Goal: Task Accomplishment & Management: Use online tool/utility

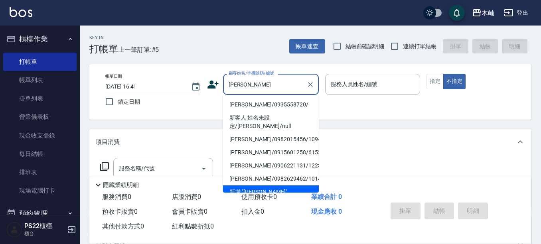
click at [277, 105] on li "[PERSON_NAME]/0935558720/" at bounding box center [271, 104] width 96 height 13
type input "[PERSON_NAME]/0935558720/"
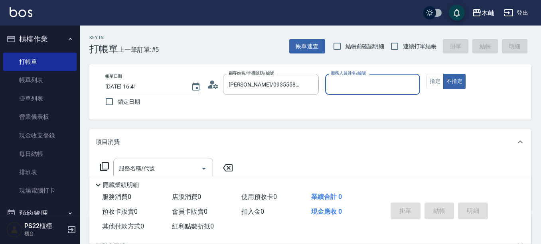
click at [377, 80] on input "服務人員姓名/編號" at bounding box center [373, 84] width 88 height 14
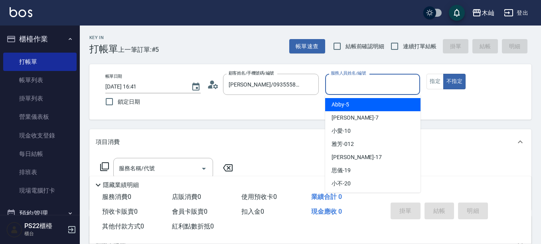
click at [355, 105] on div "Abby -5" at bounding box center [372, 104] width 95 height 13
type input "Abby-5"
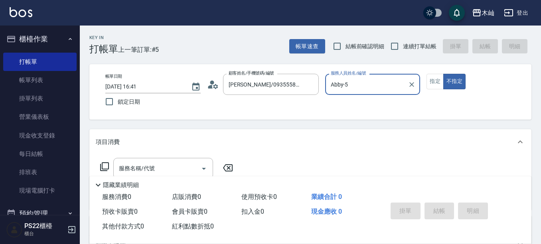
scroll to position [40, 0]
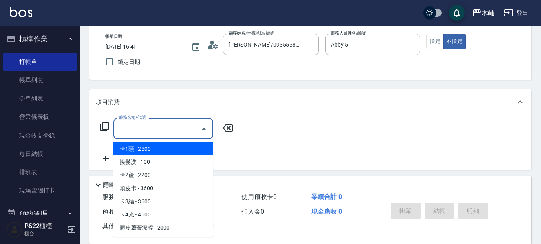
click at [132, 129] on div "服務名稱/代號 服務名稱/代號" at bounding box center [163, 128] width 100 height 21
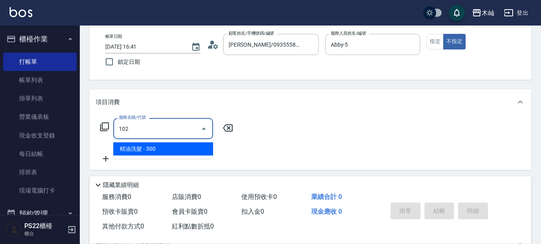
type input "精油洗髮(102)"
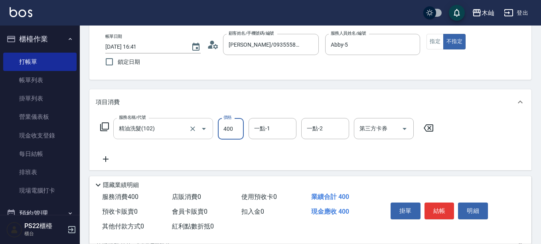
type input "400"
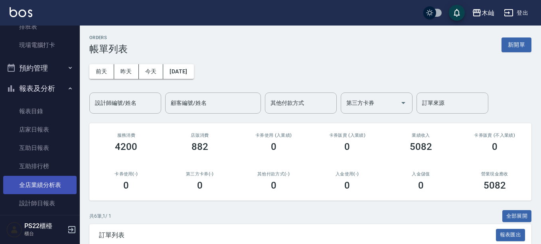
scroll to position [160, 0]
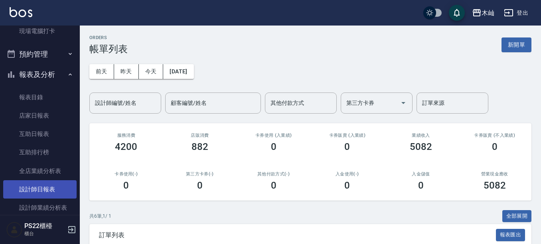
click at [44, 194] on link "設計師日報表" at bounding box center [39, 189] width 73 height 18
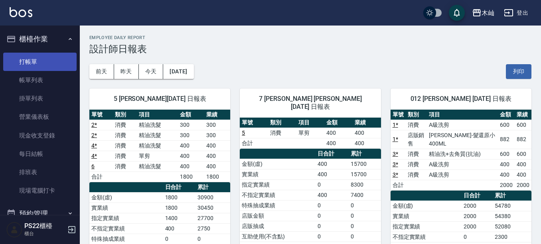
click at [52, 55] on link "打帳單" at bounding box center [39, 62] width 73 height 18
